Goal: Task Accomplishment & Management: Complete application form

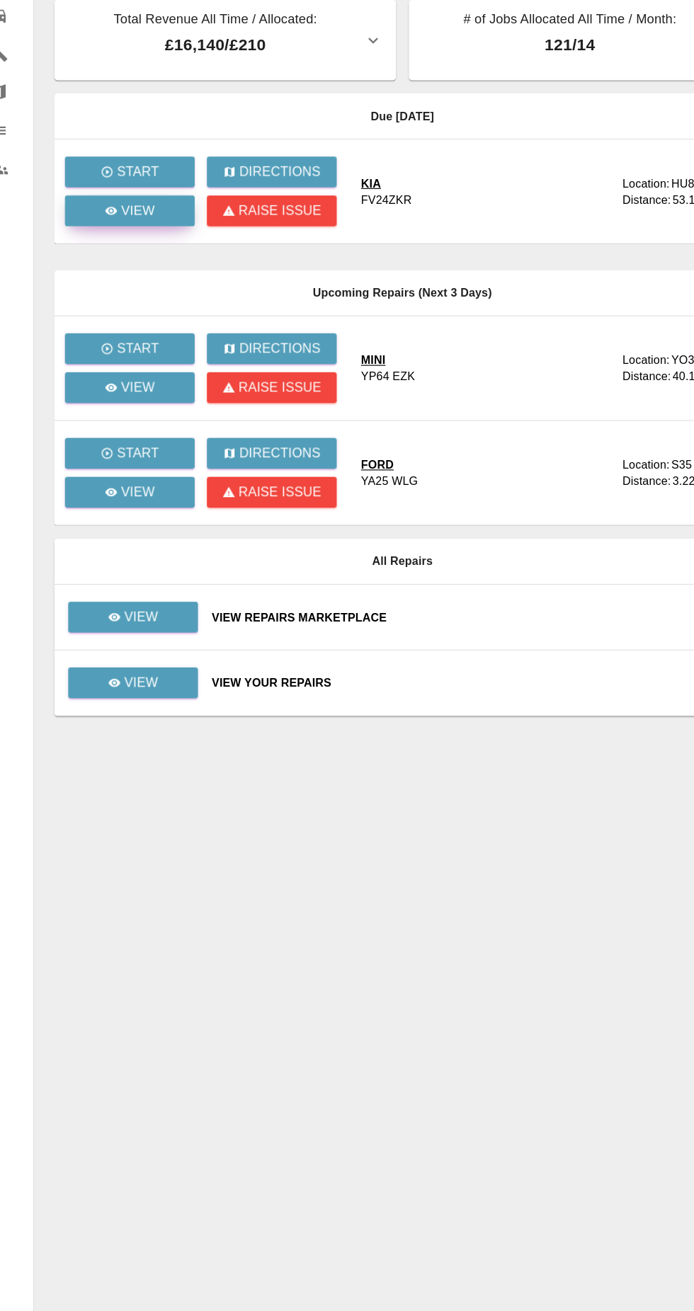
click at [119, 246] on icon at bounding box center [118, 246] width 11 height 7
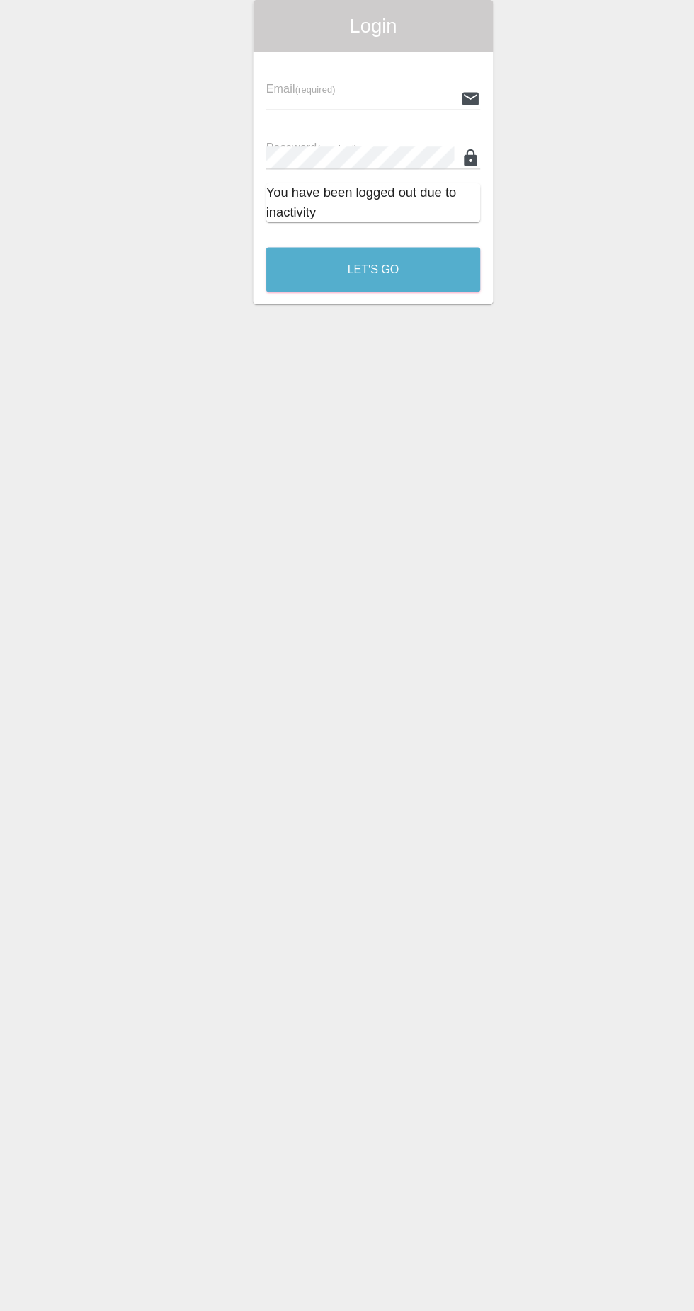
click at [286, 144] on input "text" at bounding box center [335, 148] width 164 height 21
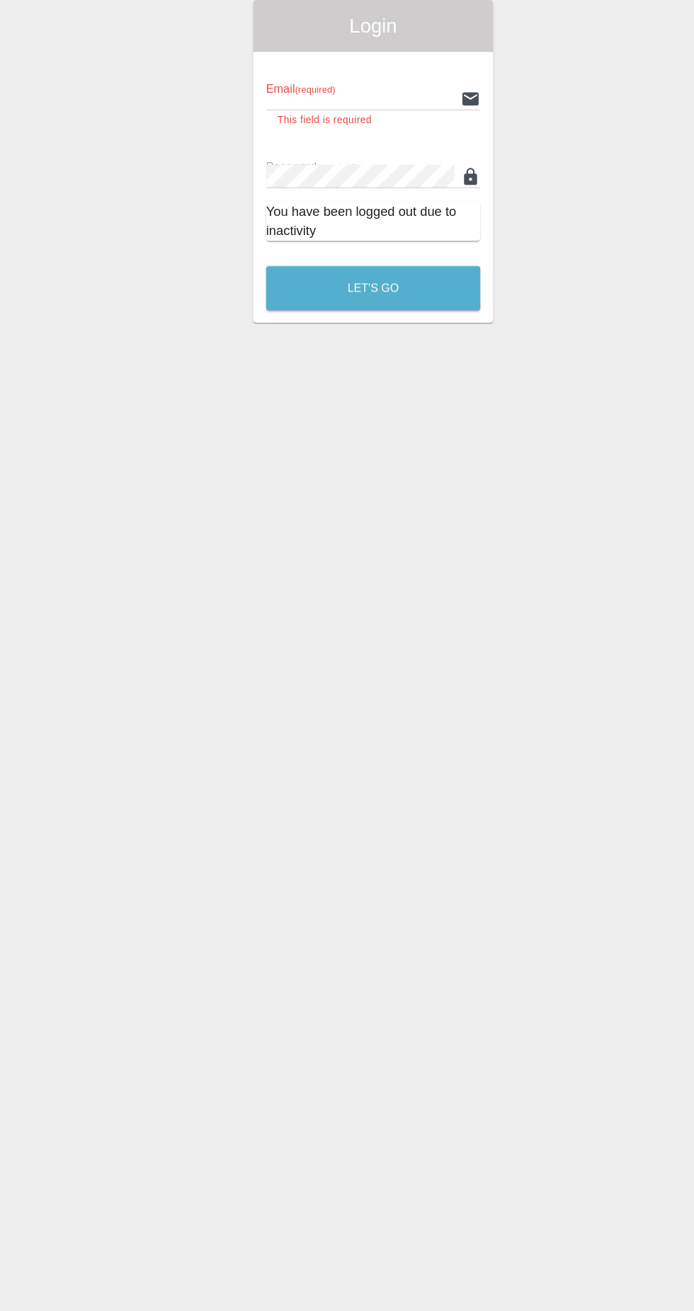
type input "[EMAIL_ADDRESS][DOMAIN_NAME]"
click at [253, 294] on button "Let's Go" at bounding box center [346, 313] width 187 height 39
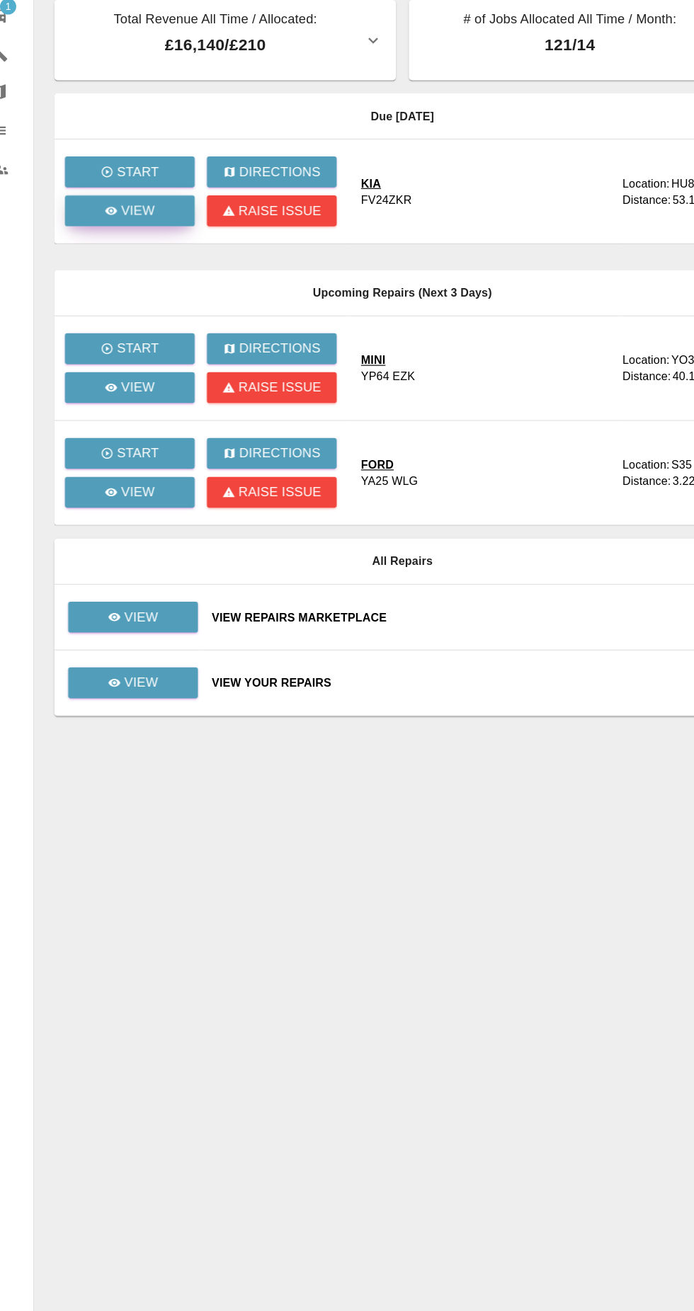
click at [119, 246] on icon at bounding box center [118, 246] width 11 height 7
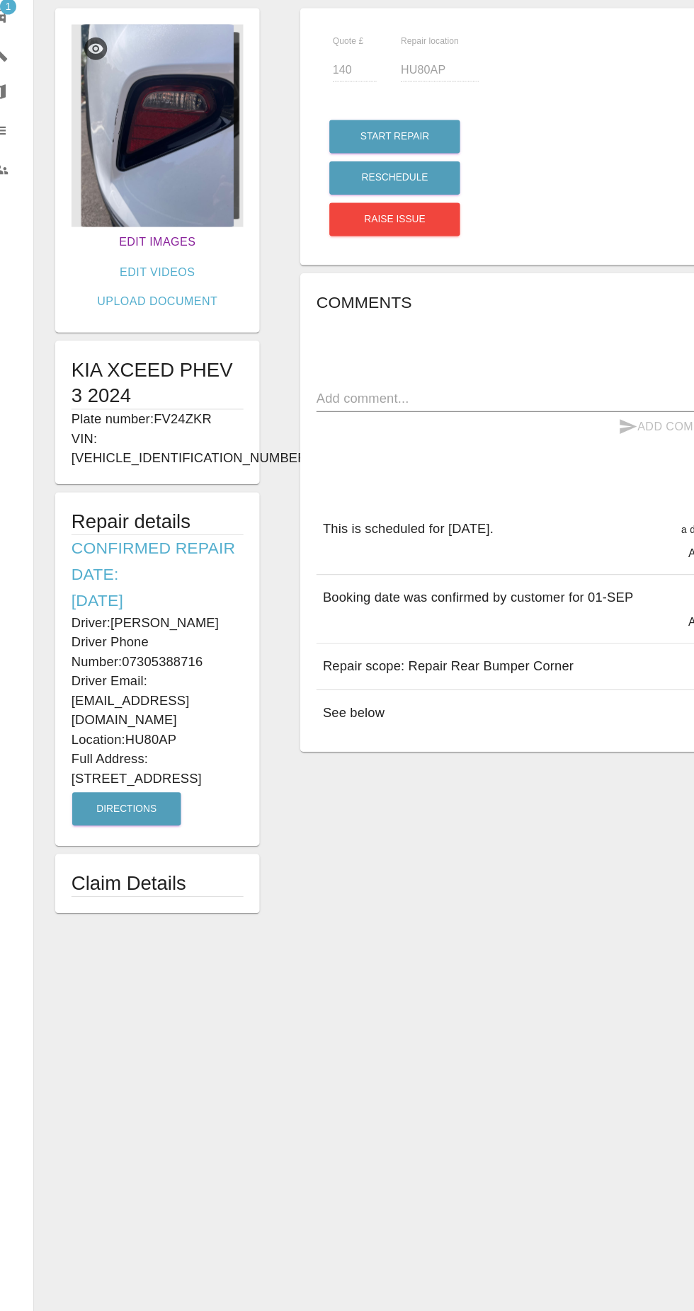
click at [120, 277] on link "Edit Images" at bounding box center [159, 274] width 78 height 26
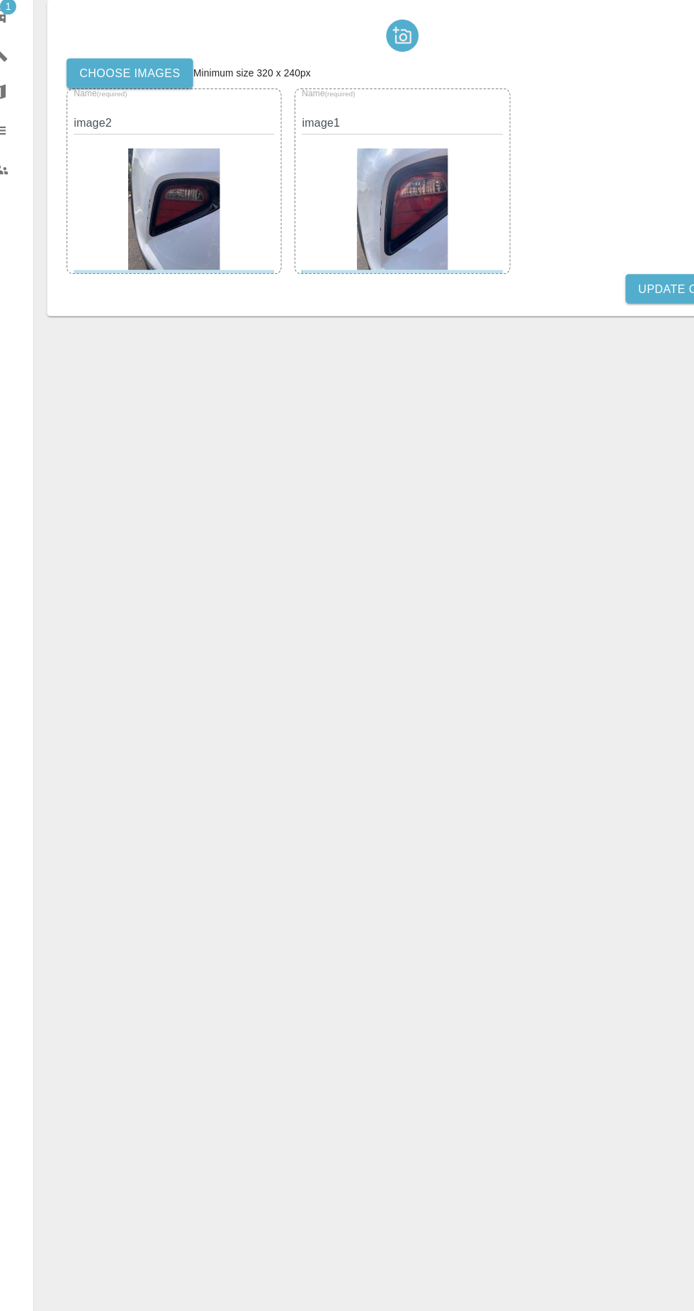
click at [112, 127] on label "Choose images" at bounding box center [134, 126] width 110 height 26
click at [0, 0] on input "Choose images" at bounding box center [0, 0] width 0 height 0
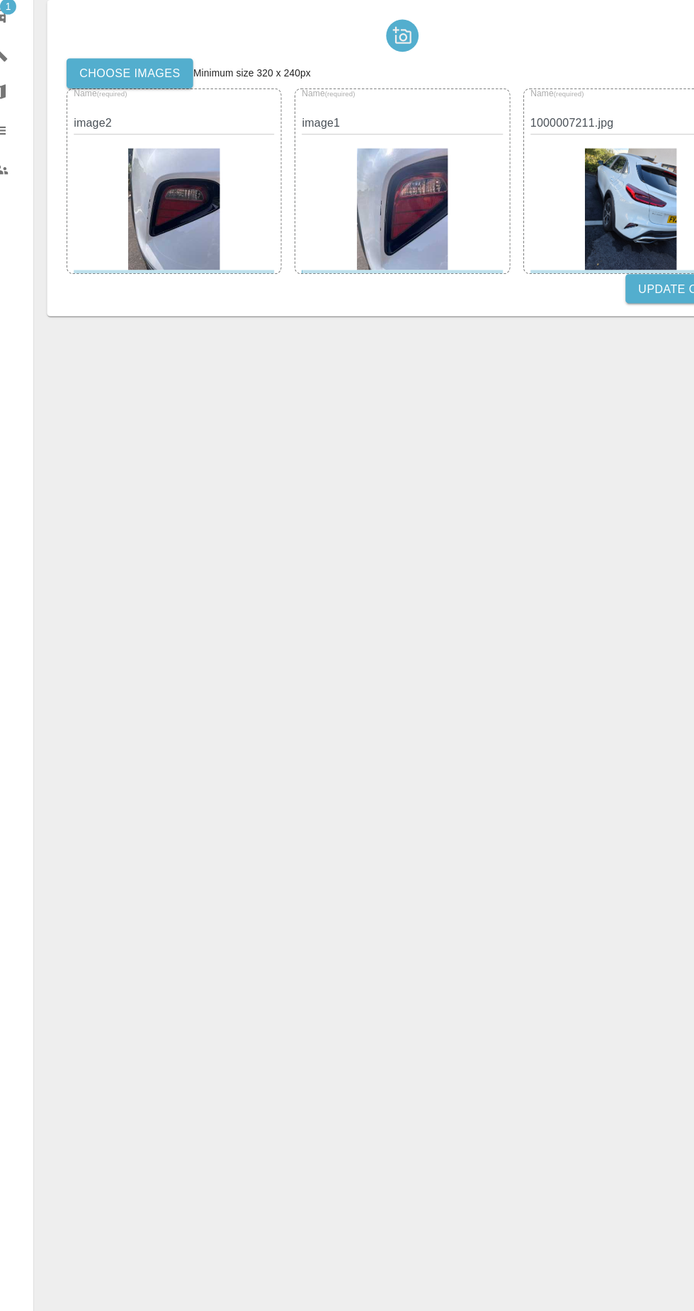
click at [592, 322] on button "Update Claim" at bounding box center [616, 315] width 98 height 26
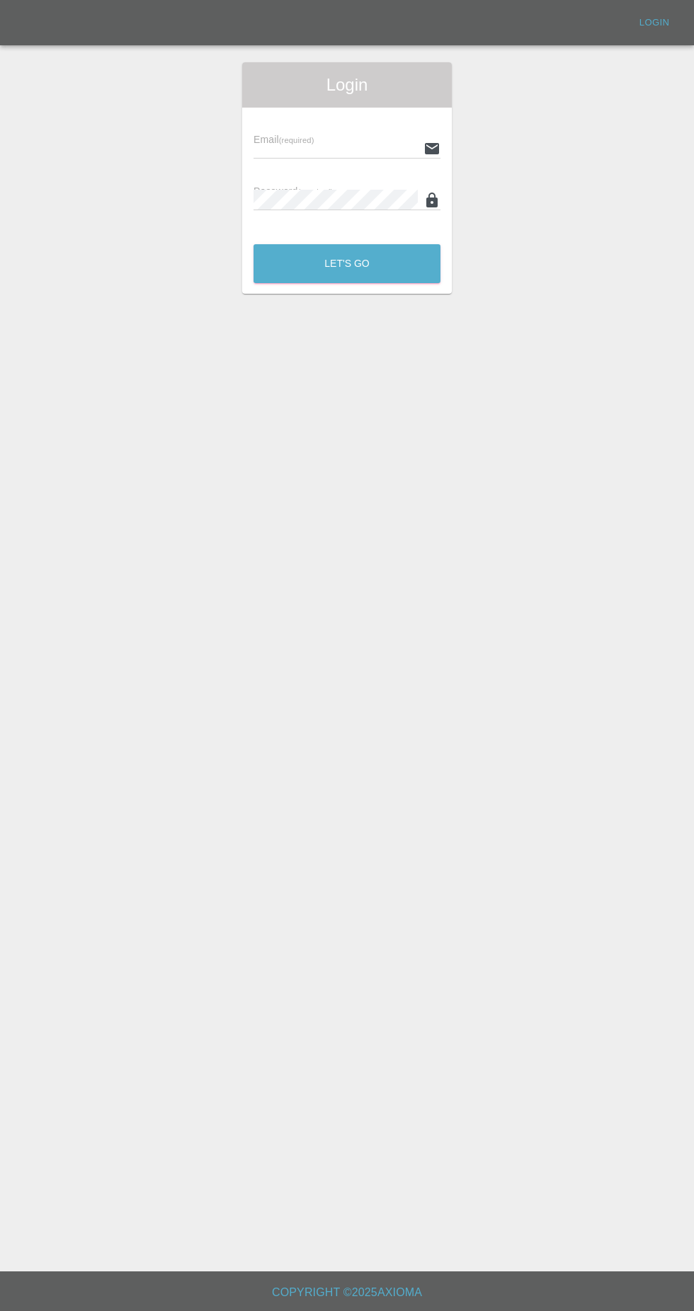
click at [394, 142] on input "text" at bounding box center [335, 148] width 164 height 21
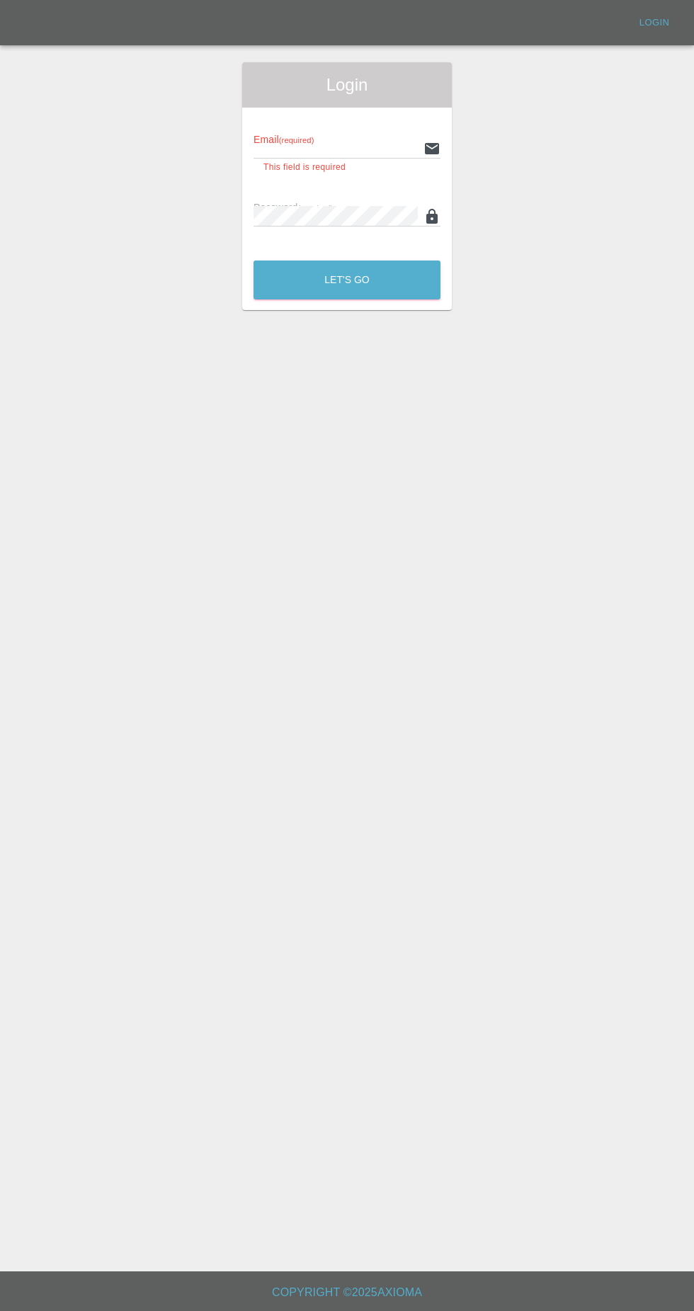
type input "[EMAIL_ADDRESS][DOMAIN_NAME]"
click at [253, 261] on button "Let's Go" at bounding box center [346, 280] width 187 height 39
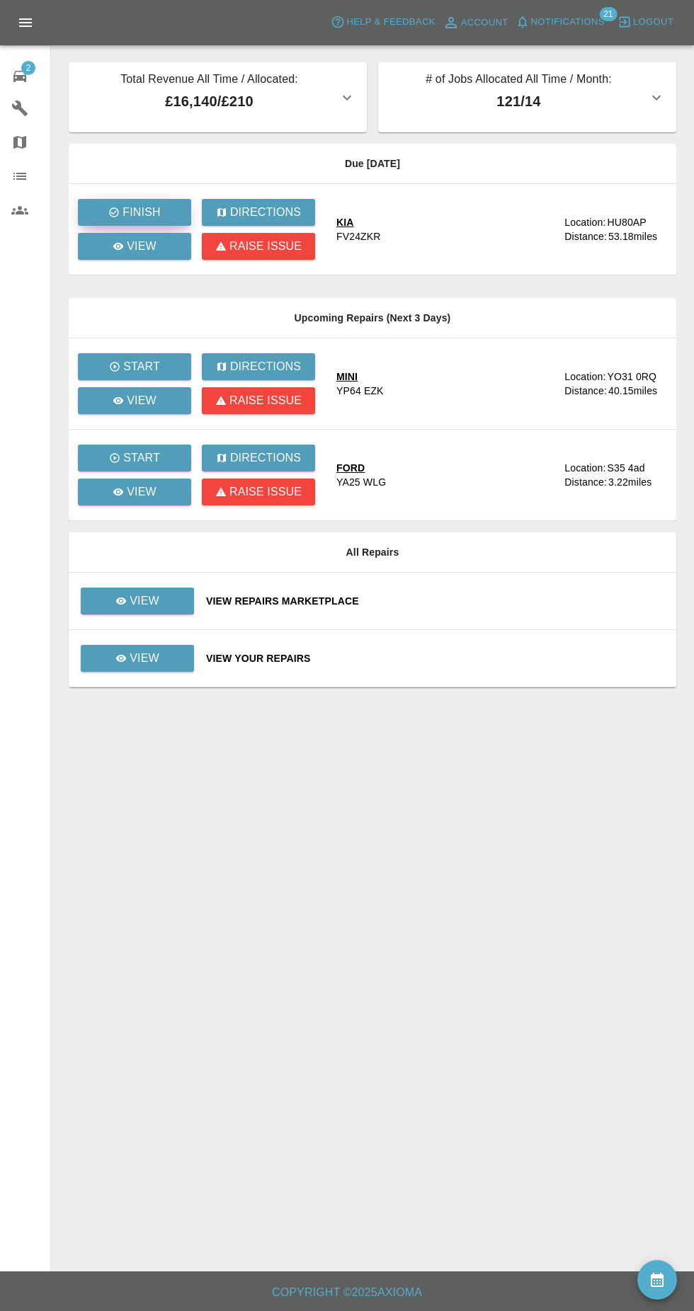
click at [160, 206] on button "Finish" at bounding box center [134, 212] width 113 height 27
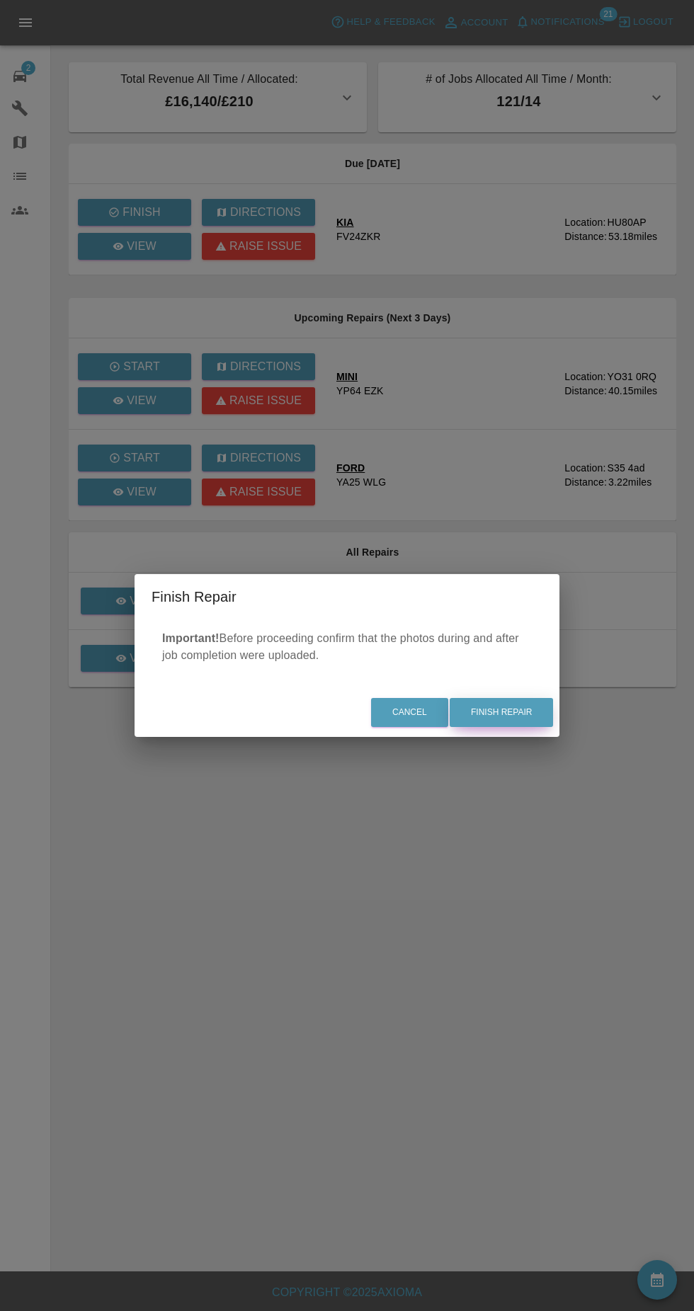
click at [530, 700] on button "Finish Repair" at bounding box center [501, 712] width 103 height 29
click at [500, 722] on div "Cancel Finish Repair" at bounding box center [346, 712] width 425 height 47
